Goal: Entertainment & Leisure: Consume media (video, audio)

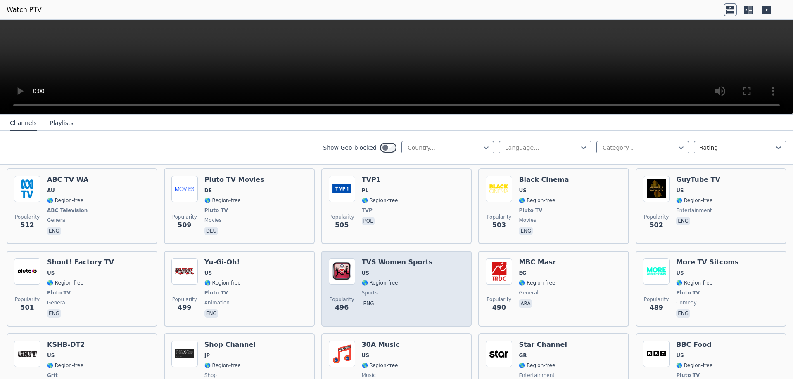
scroll to position [2518, 0]
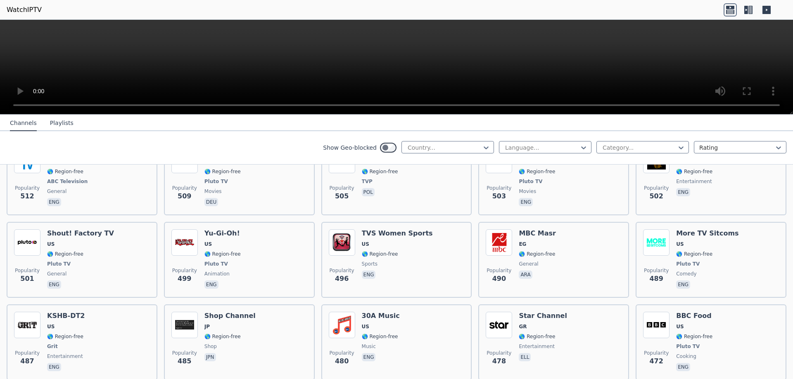
click at [447, 155] on div "Show Geo-blocked Country... Language... Category... Rating" at bounding box center [396, 147] width 793 height 33
click at [445, 152] on div "Country..." at bounding box center [447, 147] width 92 height 12
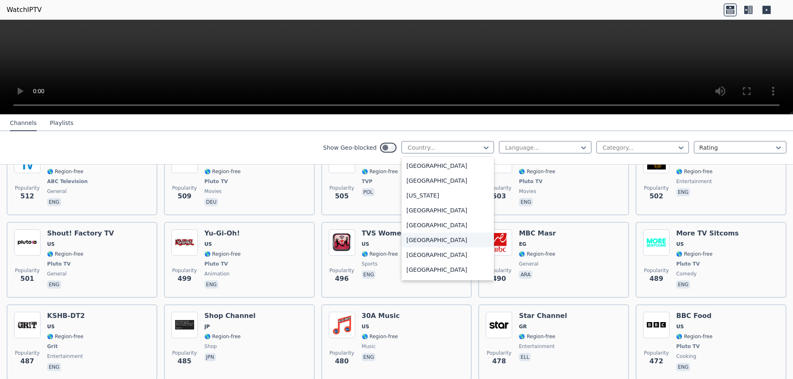
scroll to position [1280, 0]
click at [411, 261] on div "[GEOGRAPHIC_DATA]" at bounding box center [447, 253] width 92 height 15
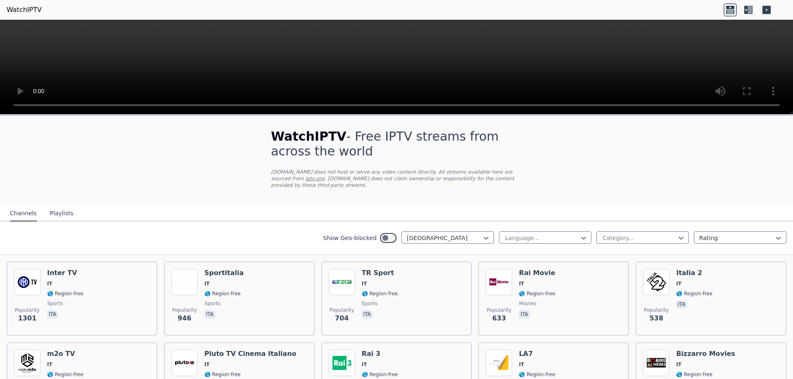
drag, startPoint x: 580, startPoint y: 316, endPoint x: 574, endPoint y: 180, distance: 135.5
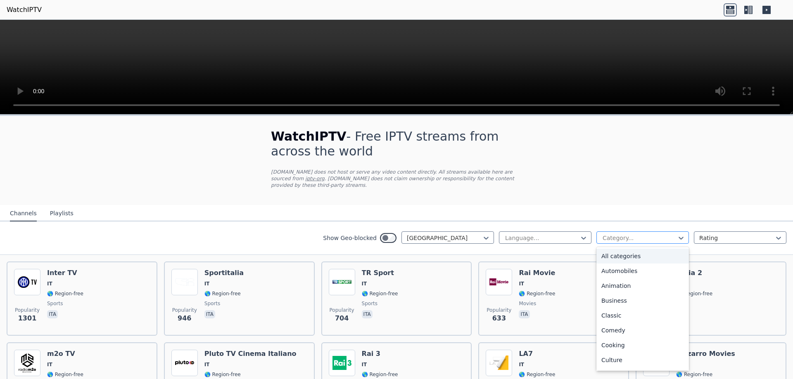
click at [645, 234] on div at bounding box center [638, 238] width 75 height 8
click at [615, 327] on div "Sports" at bounding box center [642, 332] width 92 height 15
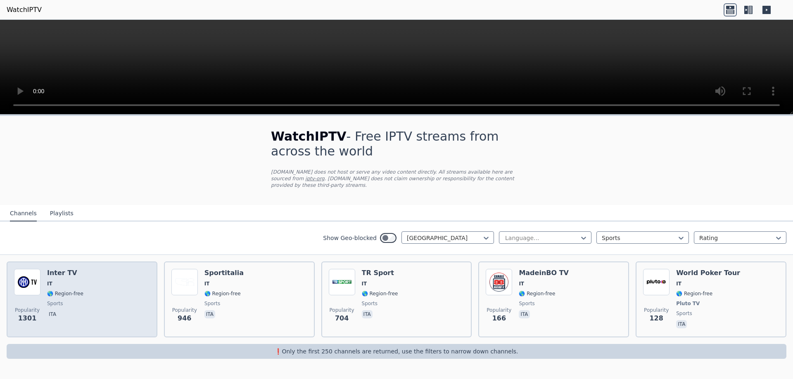
click at [80, 280] on div "Popularity 1301 Inter TV IT 🌎 Region-free sports ita" at bounding box center [82, 299] width 136 height 61
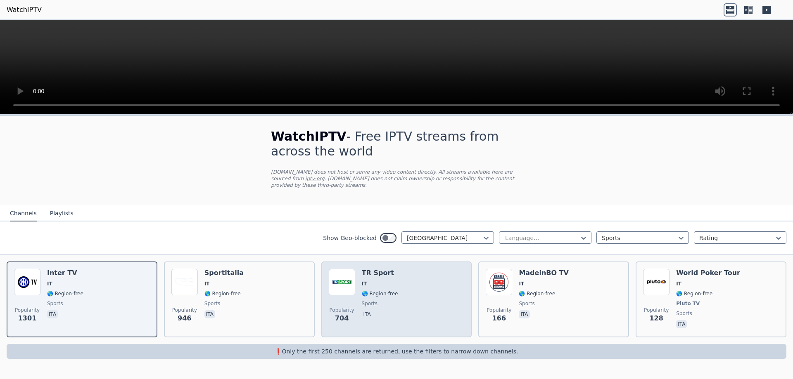
click at [401, 285] on div "Popularity 704 TR Sport IT 🌎 Region-free sports ita" at bounding box center [397, 299] width 136 height 61
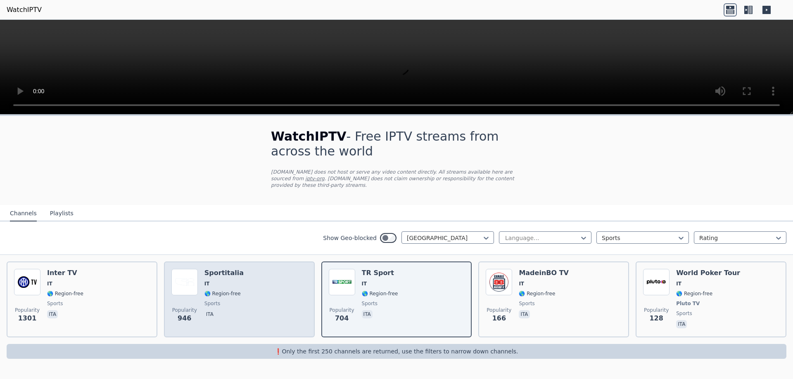
click at [247, 290] on div "Popularity 946 Sportitalia IT 🌎 Region-free sports ita" at bounding box center [239, 299] width 136 height 61
